Goal: Information Seeking & Learning: Learn about a topic

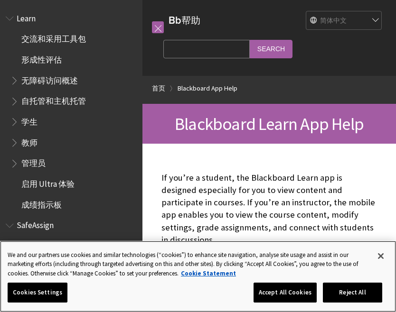
click at [378, 265] on button "Close" at bounding box center [380, 256] width 21 height 21
